Goal: Transaction & Acquisition: Purchase product/service

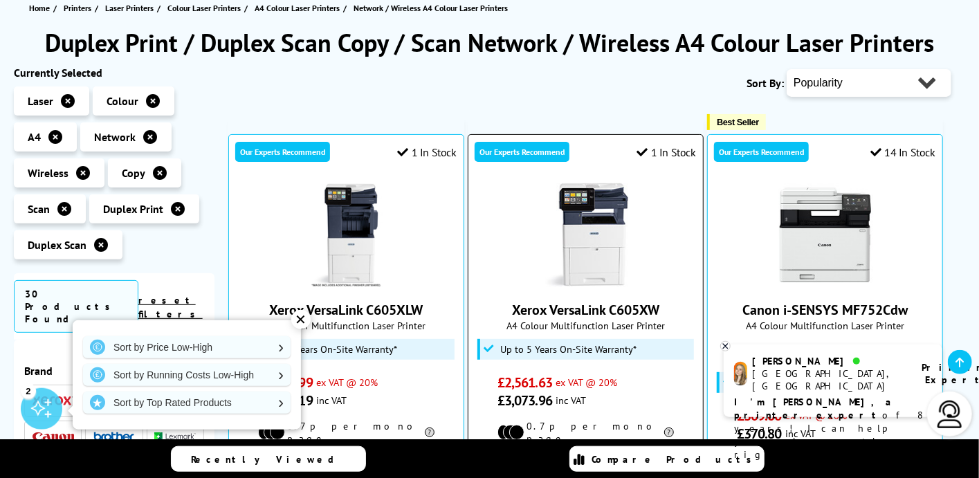
scroll to position [152, 0]
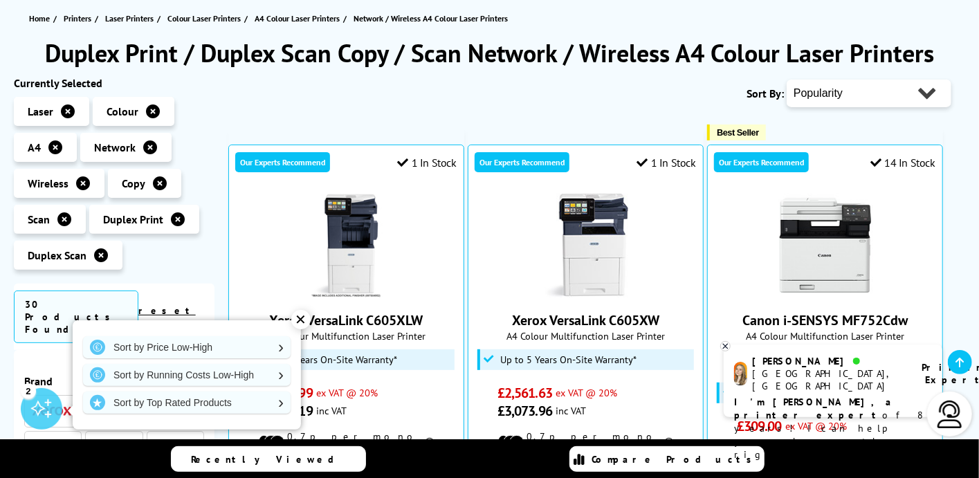
click at [787, 80] on select "Popularity Rating Price - Low to High Price - High to Low Running Costs - Low t…" at bounding box center [869, 94] width 165 height 28
select select "Price Ascending"
click option "Price - Low to High" at bounding box center [0, 0] width 0 height 0
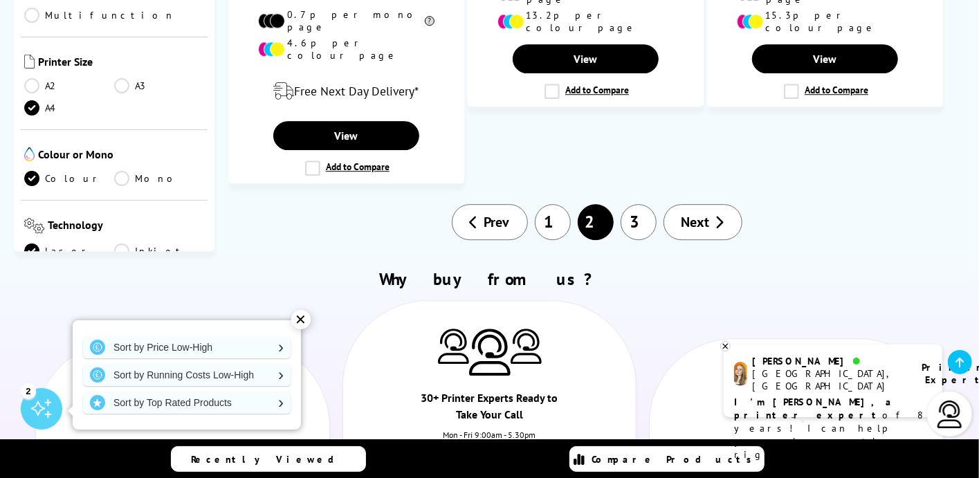
scroll to position [1979, 0]
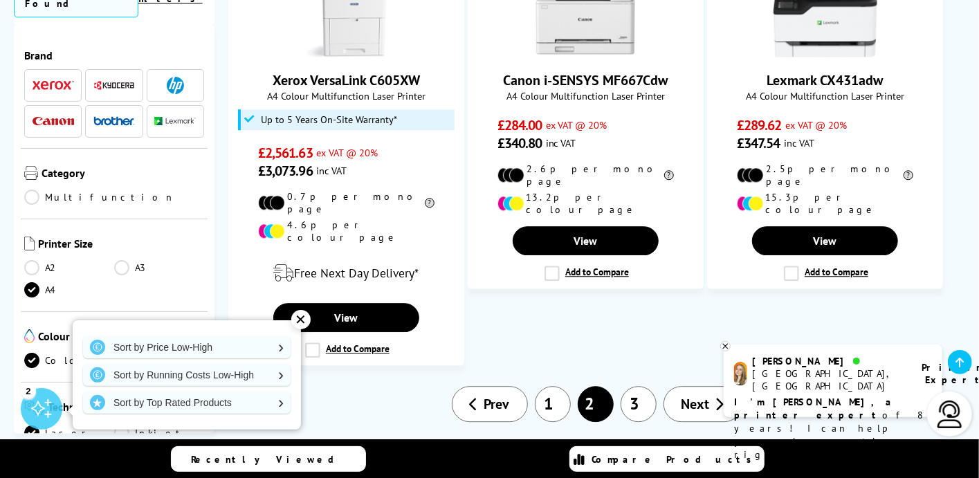
click at [119, 260] on link "A3" at bounding box center [159, 267] width 90 height 15
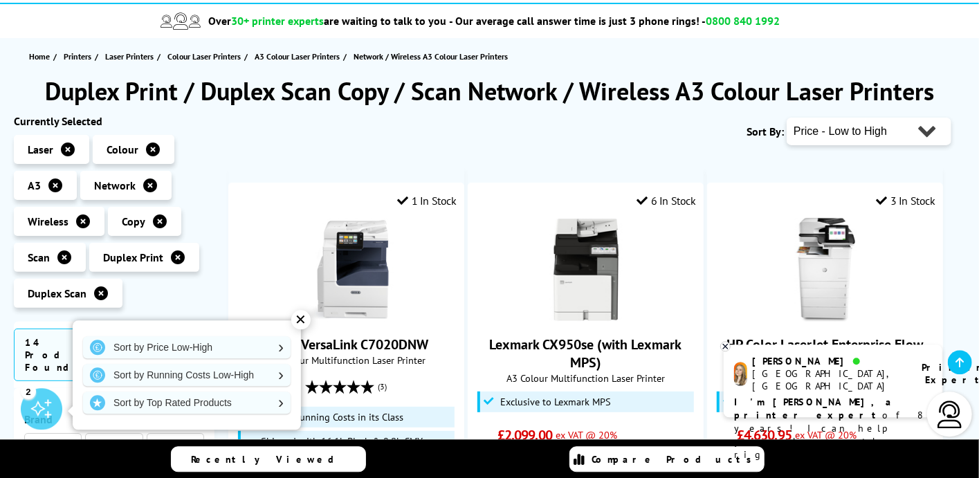
scroll to position [76, 0]
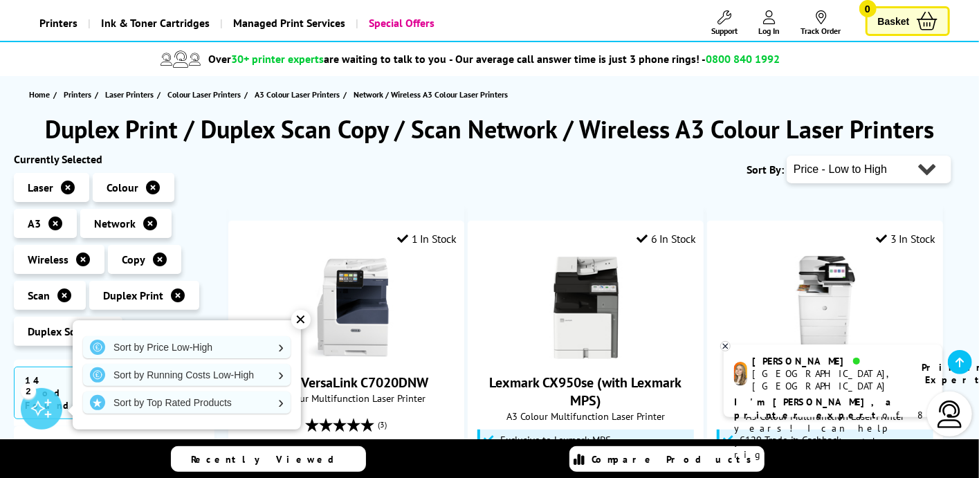
click at [787, 156] on select "Popularity Rating Price - Low to High Price - High to Low Running Costs - Low t…" at bounding box center [869, 170] width 165 height 28
click option "Price - Low to High" at bounding box center [0, 0] width 0 height 0
click at [787, 156] on select "Popularity Rating Price - Low to High Price - High to Low Running Costs - Low t…" at bounding box center [869, 170] width 165 height 28
select select "Running Costs"
click option "Running Costs - Low to High" at bounding box center [0, 0] width 0 height 0
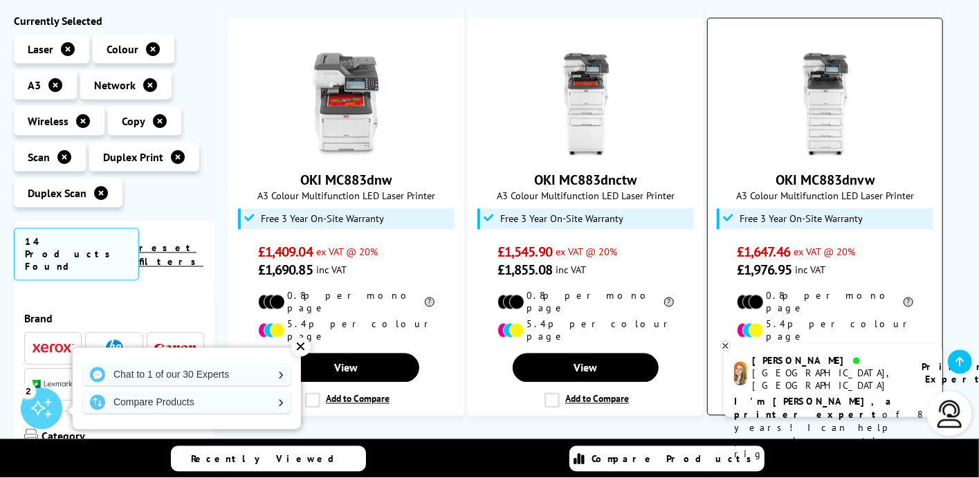
scroll to position [1294, 0]
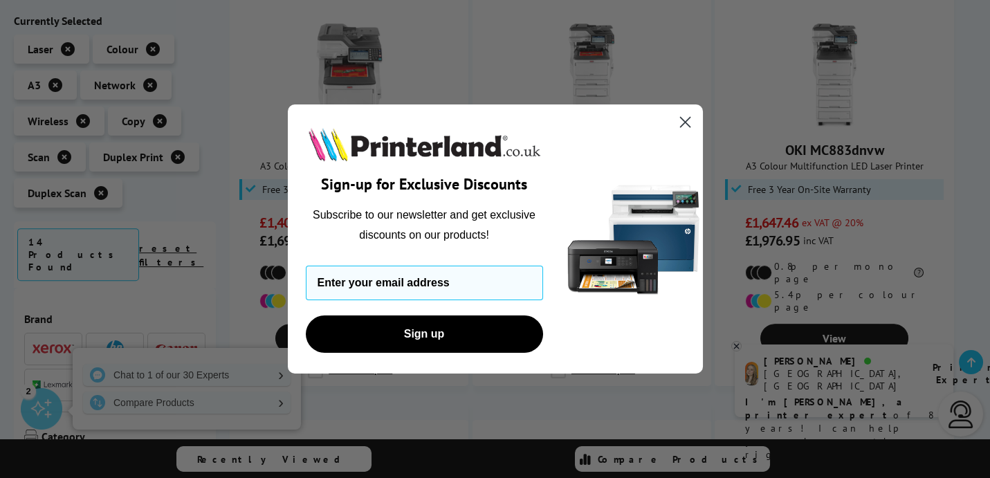
drag, startPoint x: 689, startPoint y: 120, endPoint x: 681, endPoint y: 121, distance: 7.7
click at [689, 124] on circle "Close dialog" at bounding box center [684, 122] width 23 height 23
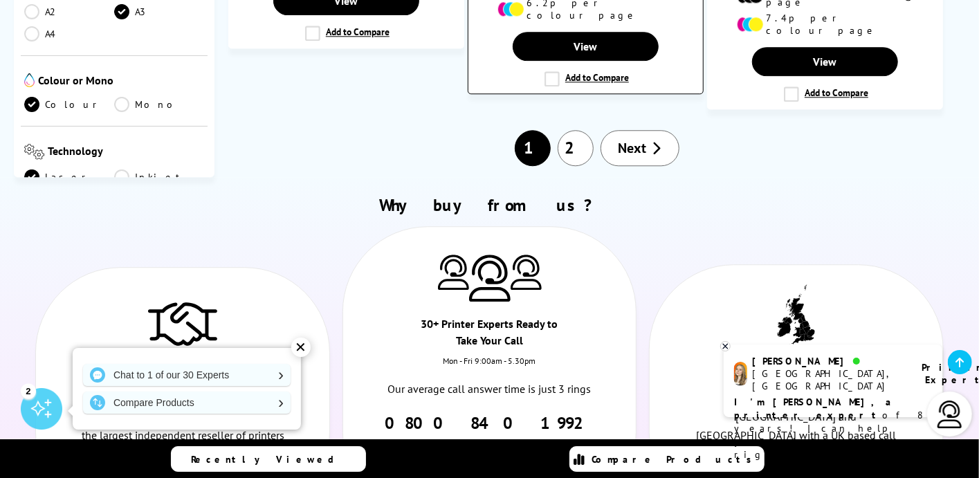
scroll to position [2055, 0]
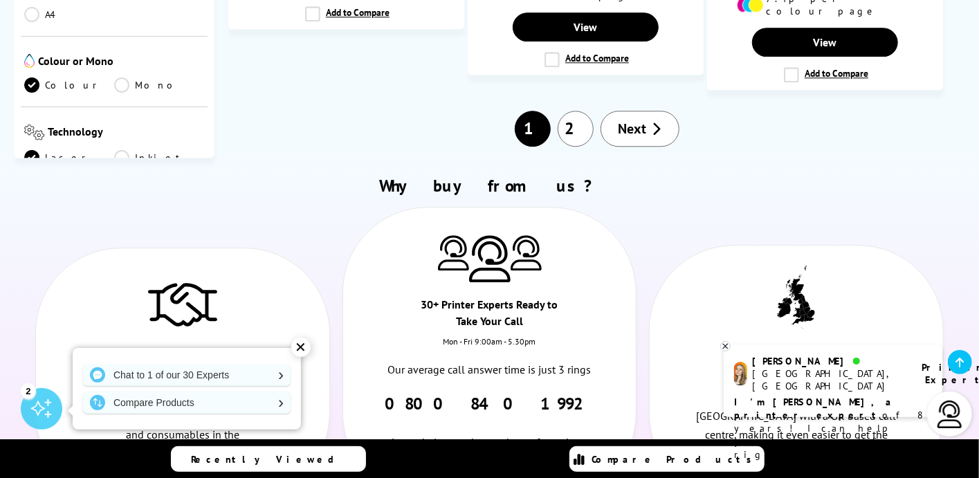
click at [644, 120] on span "Next" at bounding box center [633, 129] width 28 height 18
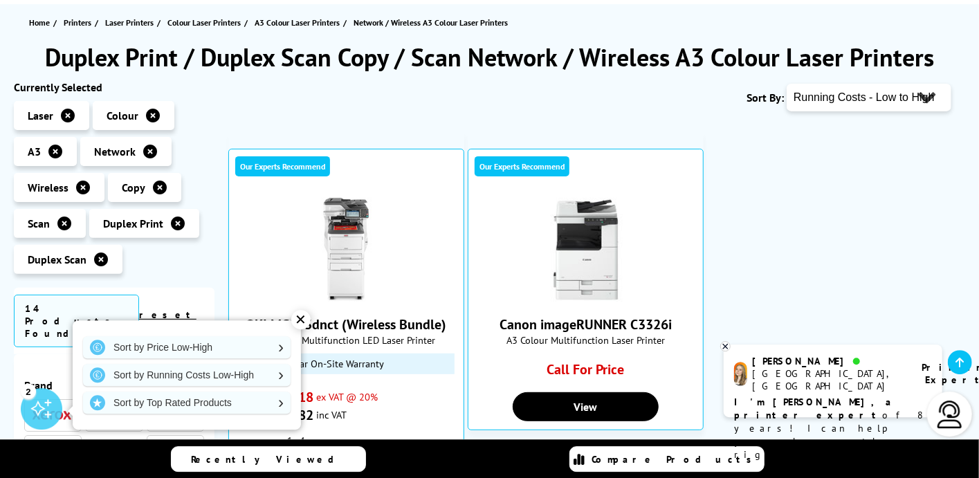
scroll to position [152, 0]
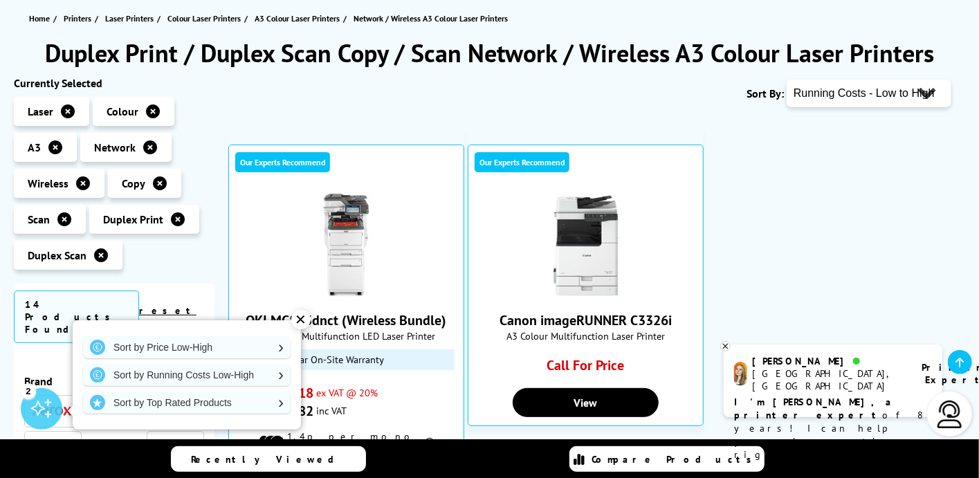
click at [81, 186] on icon at bounding box center [83, 183] width 14 height 14
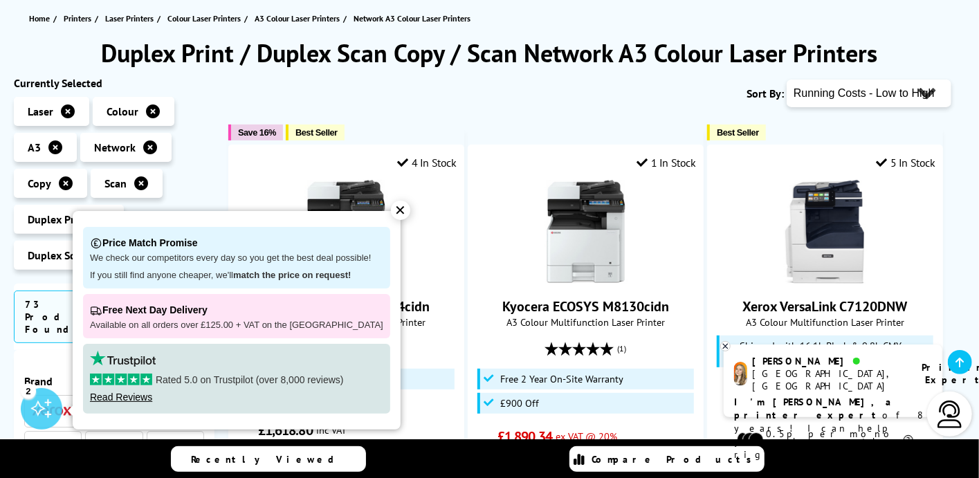
click at [391, 210] on div "✕" at bounding box center [400, 210] width 19 height 19
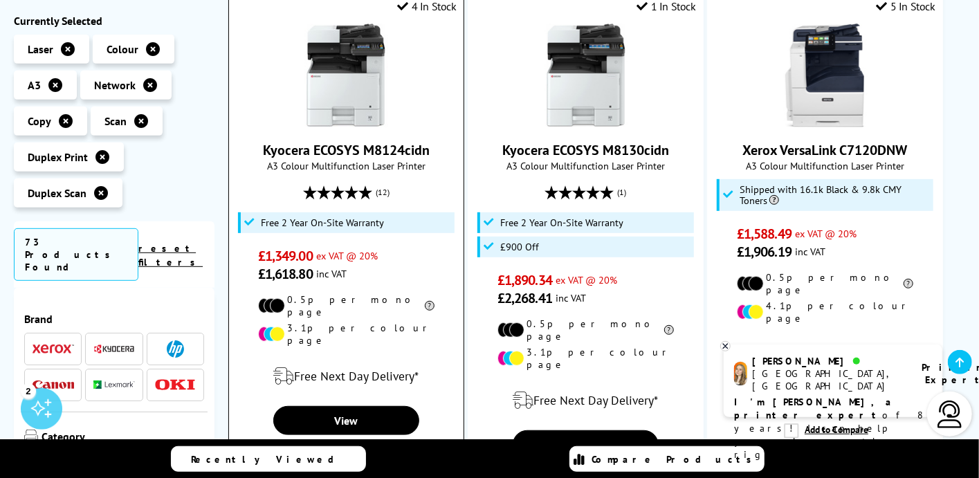
scroll to position [381, 0]
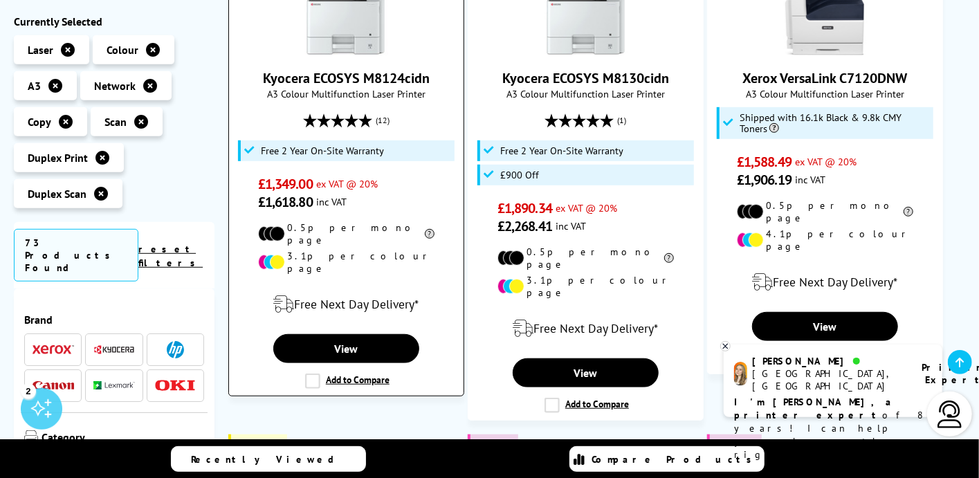
click at [317, 374] on label "Add to Compare" at bounding box center [347, 381] width 84 height 15
click at [0, 0] on input "Add to Compare" at bounding box center [0, 0] width 0 height 0
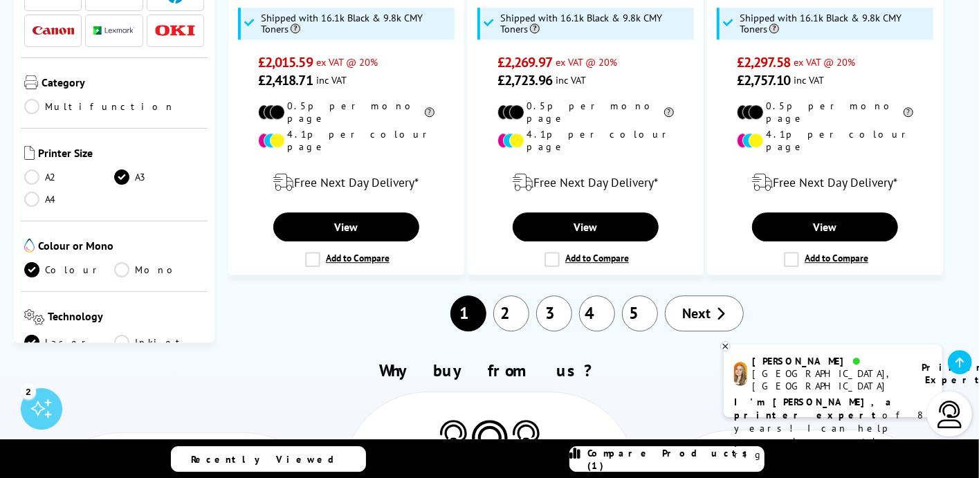
scroll to position [2055, 0]
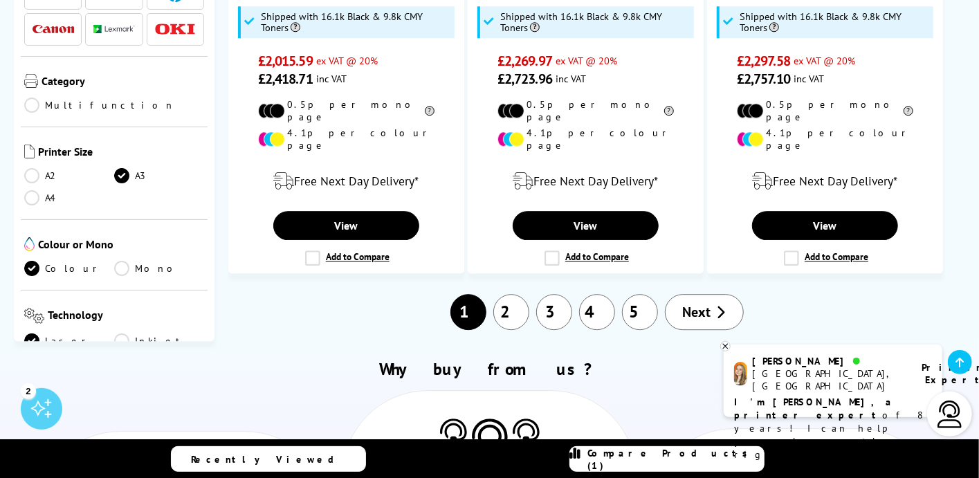
click at [705, 303] on span "Next" at bounding box center [697, 312] width 28 height 18
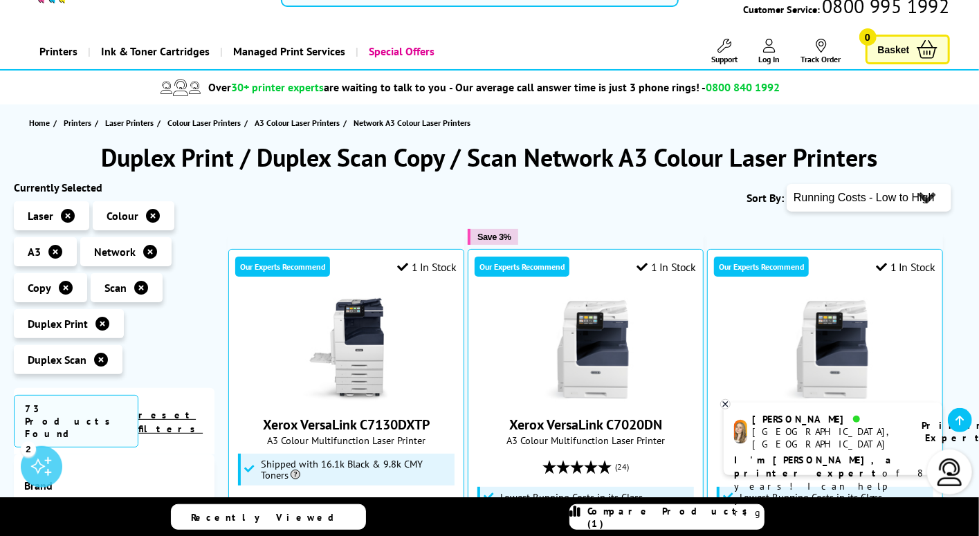
scroll to position [76, 0]
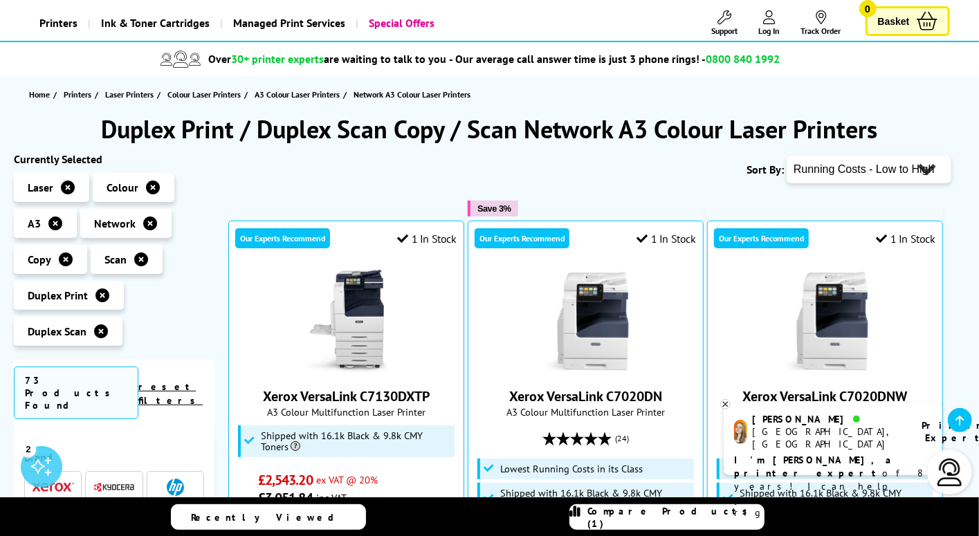
click at [55, 217] on icon at bounding box center [55, 224] width 14 height 14
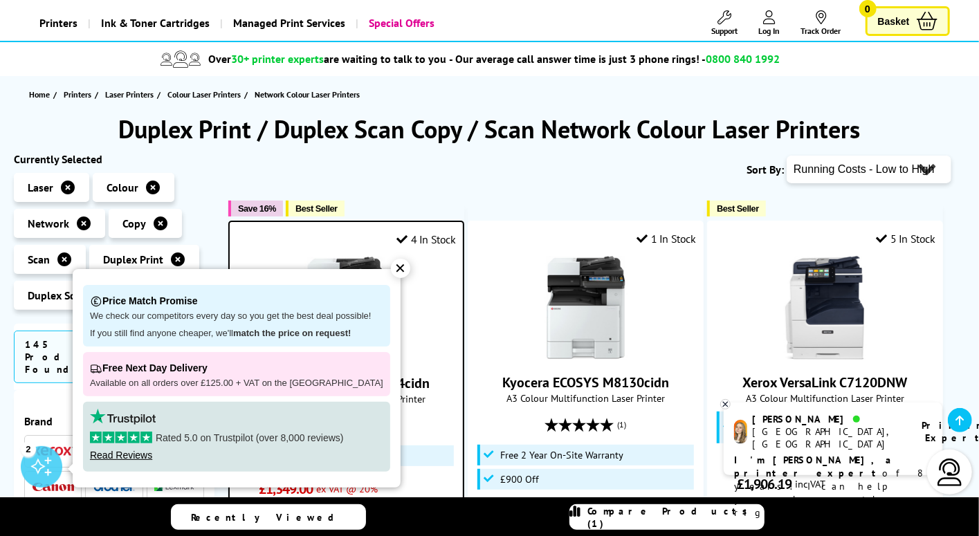
click at [393, 268] on div "✕" at bounding box center [400, 268] width 19 height 19
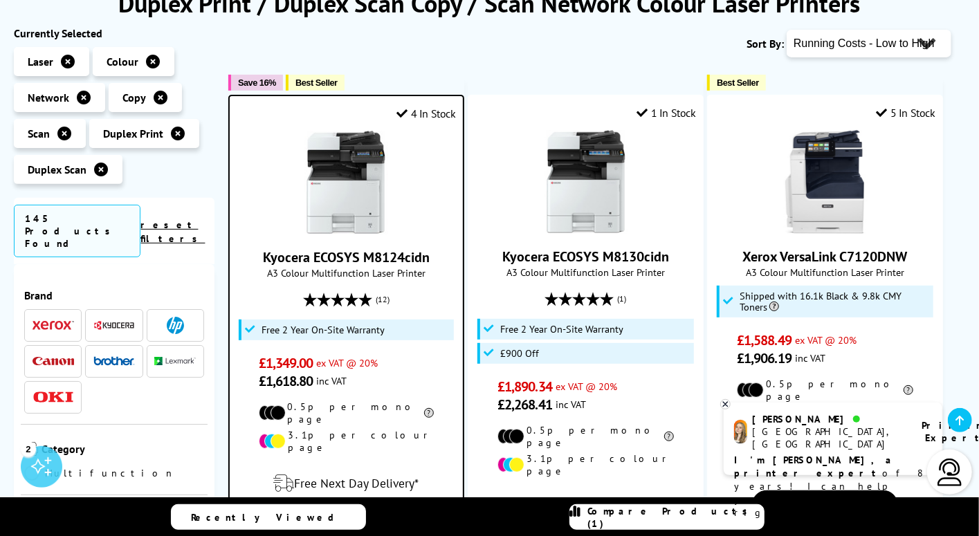
scroll to position [228, 0]
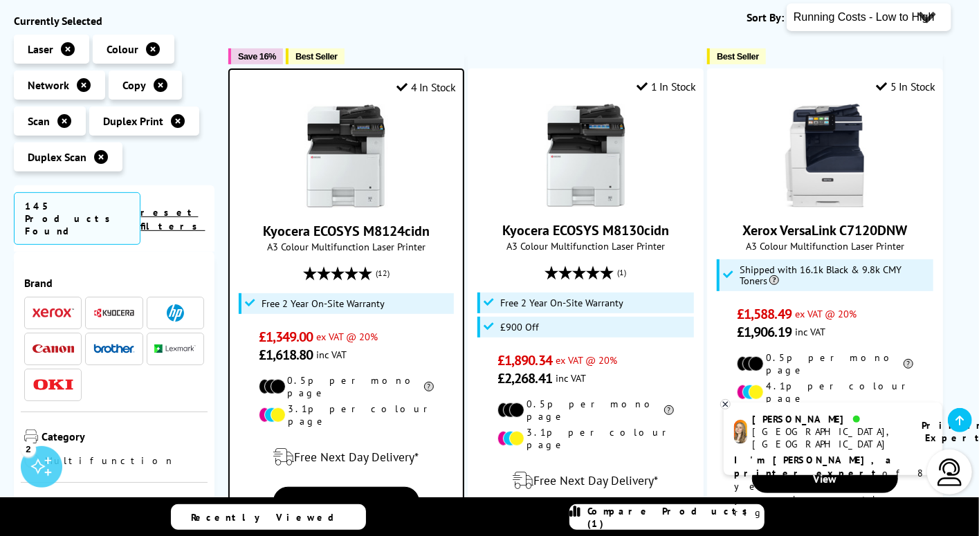
click at [326, 60] on span "Best Seller" at bounding box center [317, 56] width 42 height 10
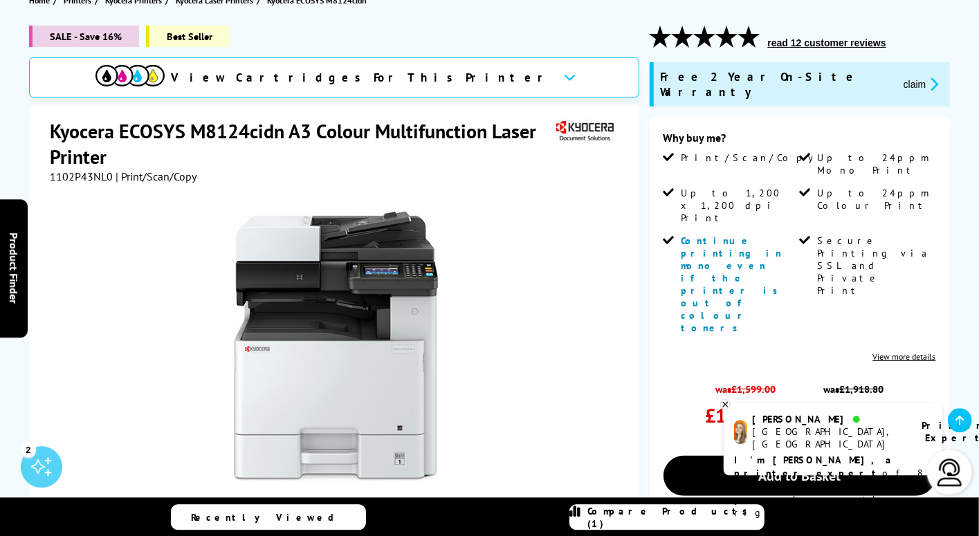
scroll to position [152, 0]
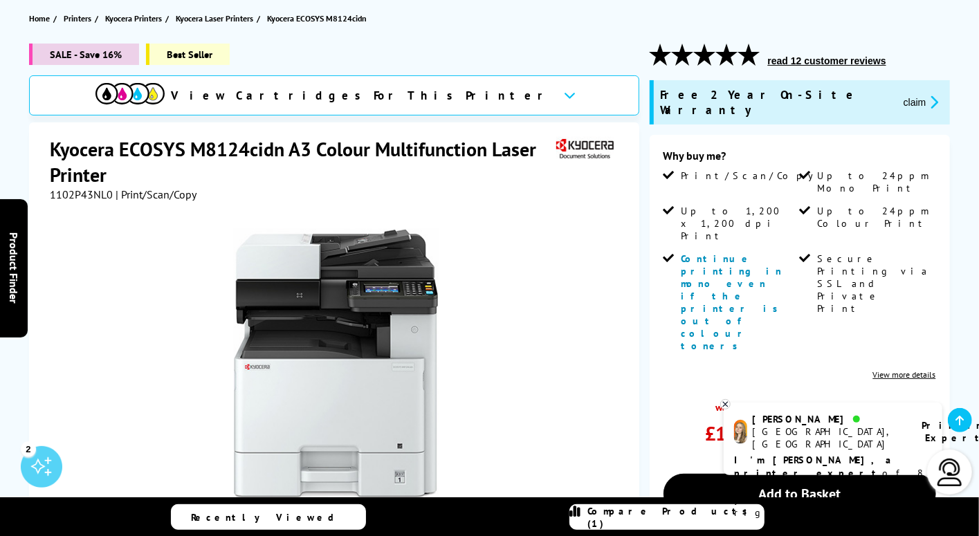
click at [100, 57] on span "SALE - Save 16%" at bounding box center [84, 54] width 110 height 21
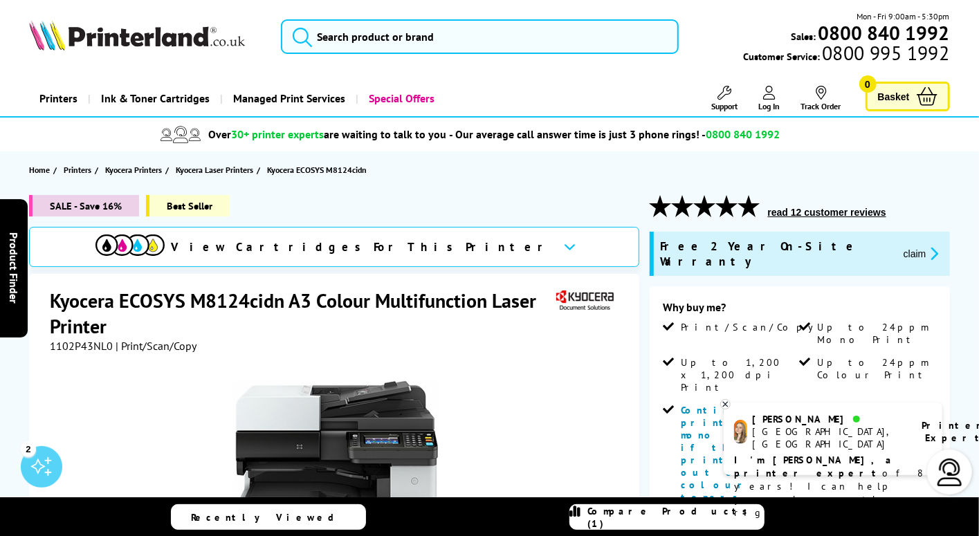
scroll to position [0, 0]
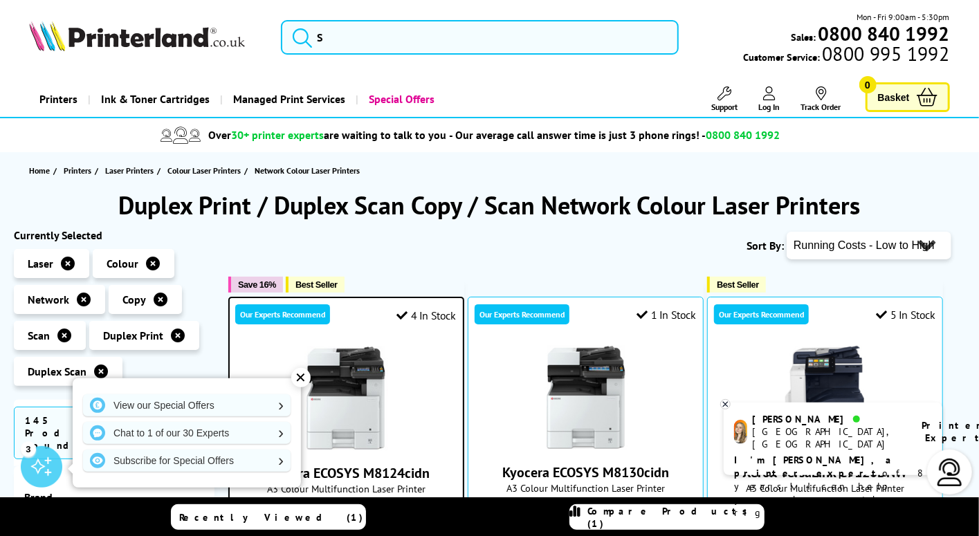
click at [522, 249] on div "Sort By: Popularity Rating Price - Low to High Price - High to Low Running Cost…" at bounding box center [589, 245] width 723 height 35
select select "Price Ascending"
click option "Price - Low to High" at bounding box center [0, 0] width 0 height 0
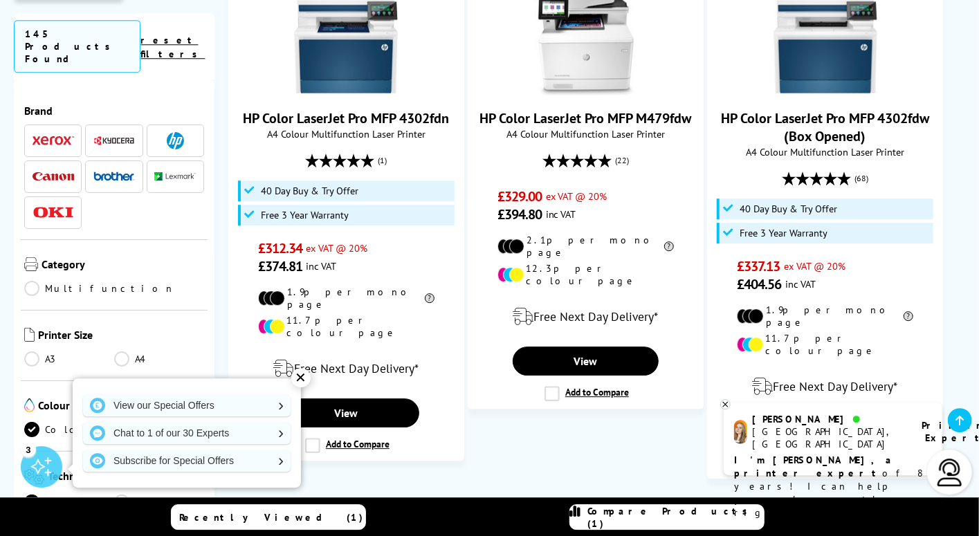
scroll to position [2284, 0]
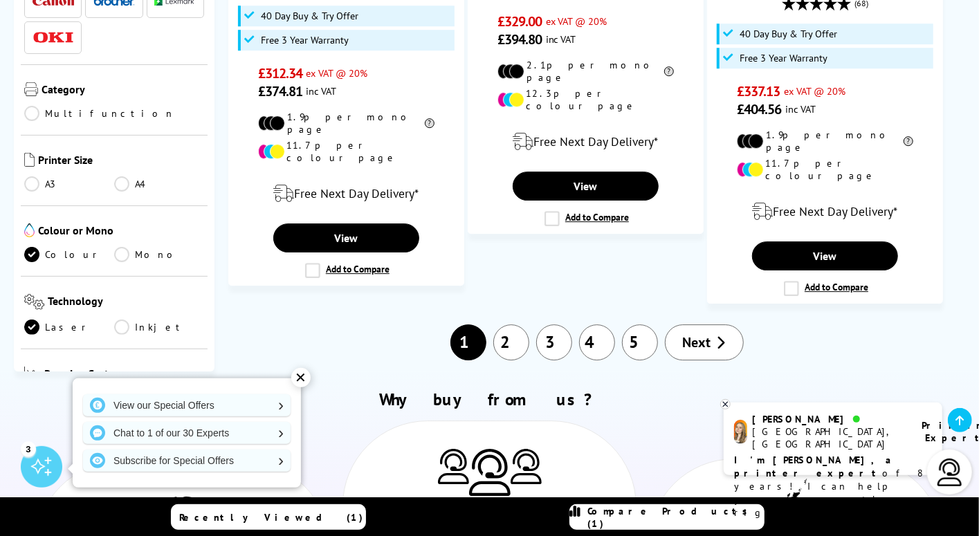
click at [715, 325] on link "Next" at bounding box center [704, 343] width 79 height 36
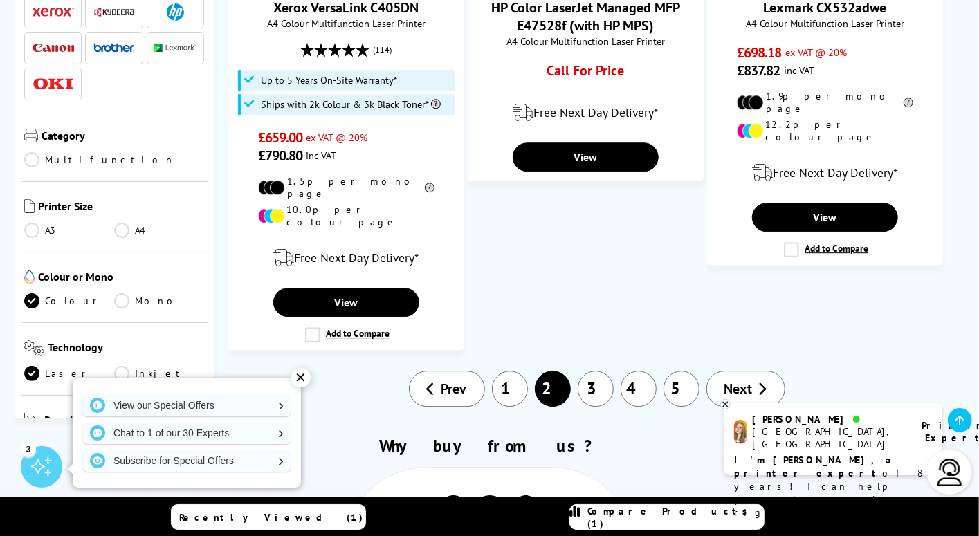
scroll to position [2132, 0]
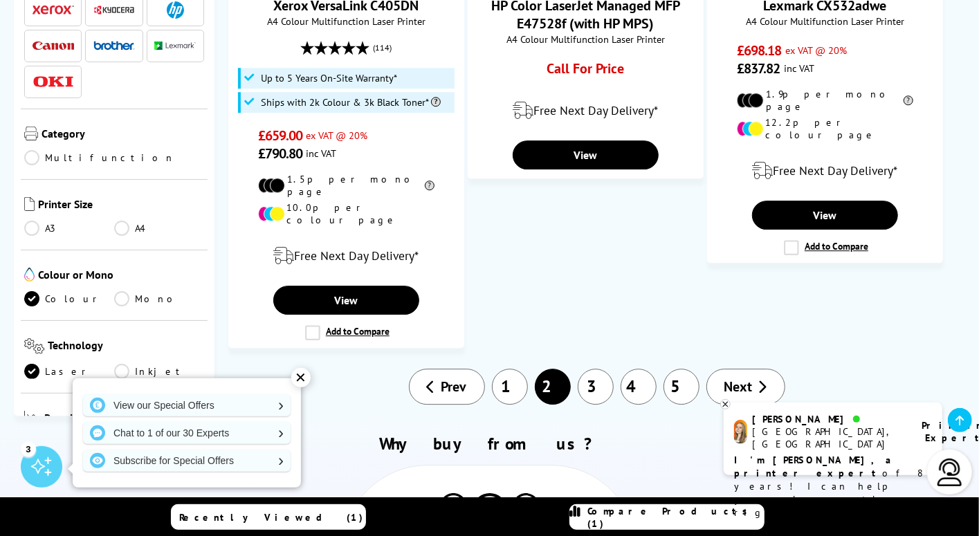
click at [736, 378] on span "Next" at bounding box center [739, 387] width 28 height 18
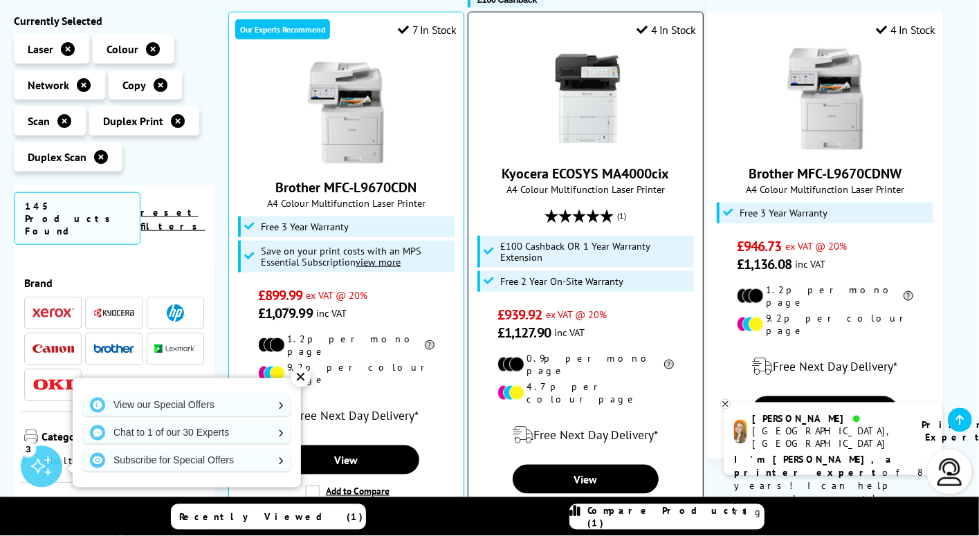
scroll to position [990, 0]
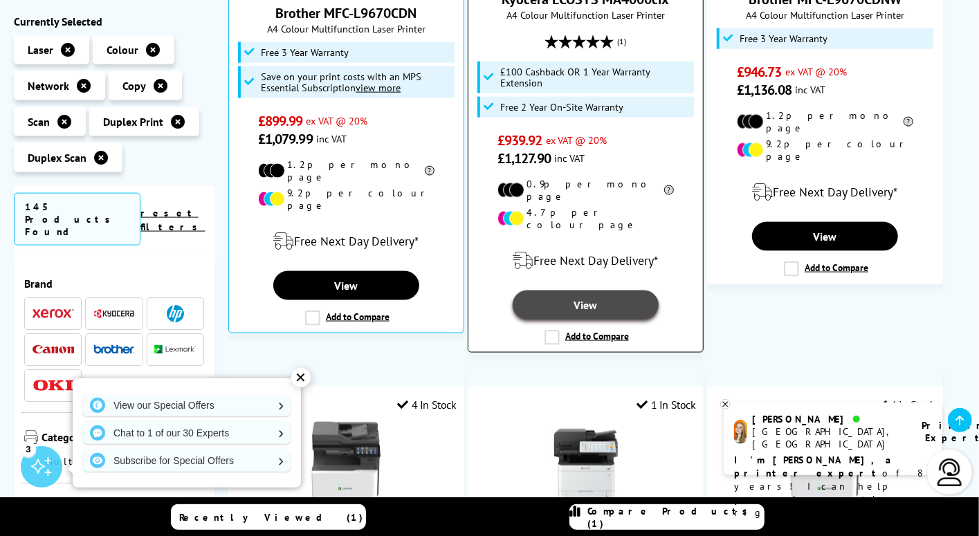
click at [570, 291] on link "View" at bounding box center [586, 305] width 146 height 29
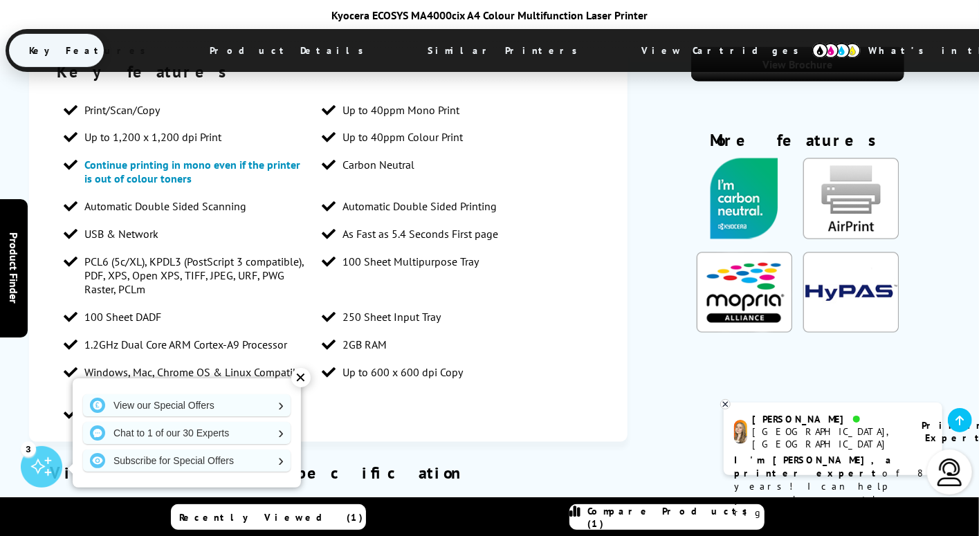
scroll to position [1370, 0]
